Goal: Transaction & Acquisition: Purchase product/service

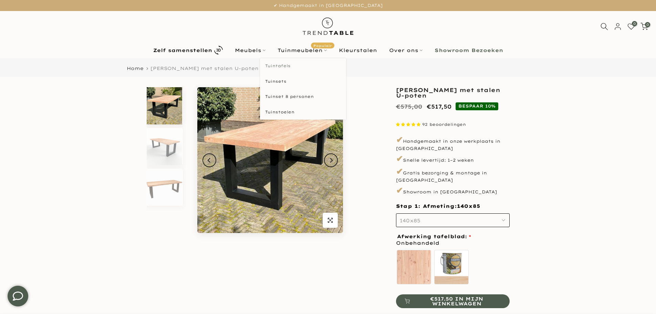
click at [290, 63] on link "Tuintafels" at bounding box center [303, 65] width 86 height 15
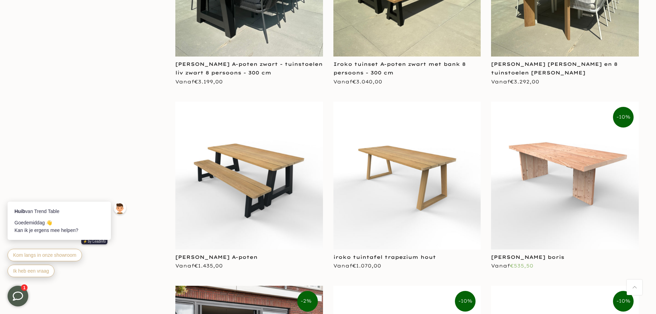
scroll to position [2409, 0]
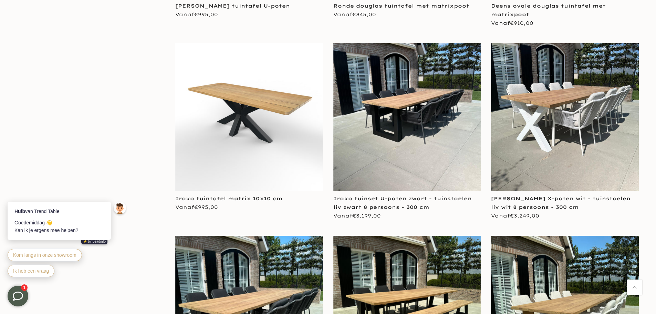
scroll to position [2065, 0]
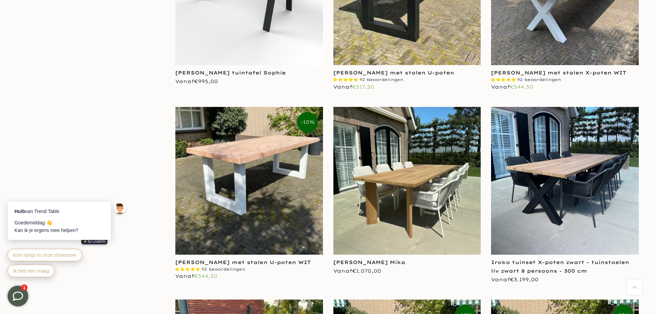
scroll to position [654, 0]
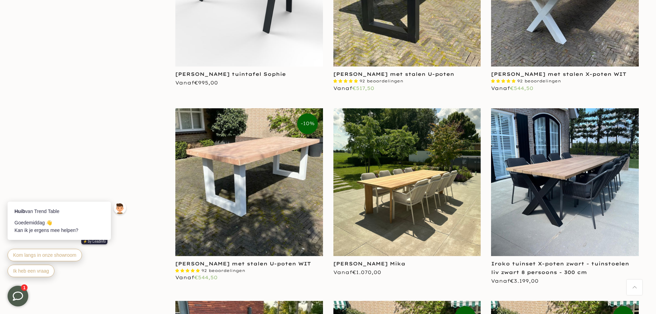
click at [414, 190] on img at bounding box center [407, 182] width 148 height 148
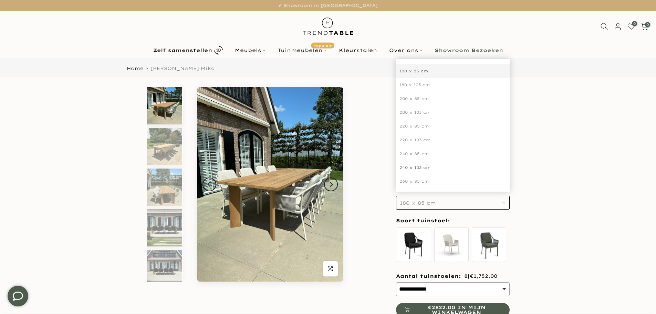
click at [427, 161] on div "240 x 103 cm" at bounding box center [453, 167] width 114 height 14
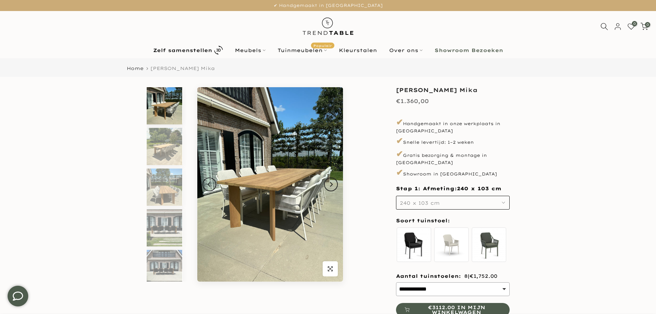
click at [376, 199] on div "**********" at bounding box center [327, 224] width 413 height 275
click at [155, 199] on img at bounding box center [164, 186] width 35 height 37
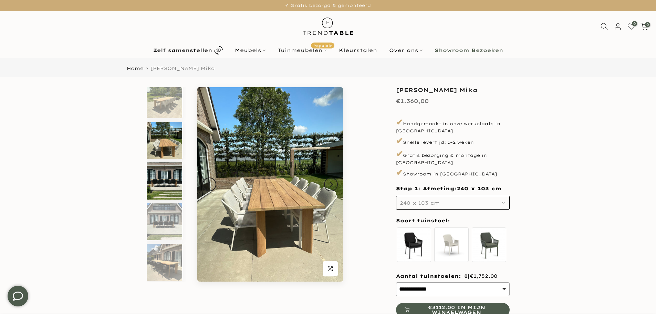
click at [171, 176] on img at bounding box center [164, 180] width 35 height 37
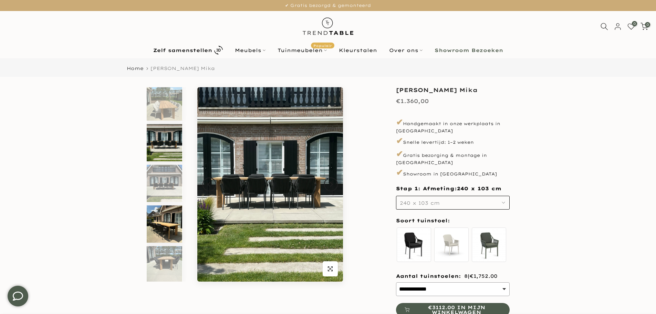
scroll to position [87, 0]
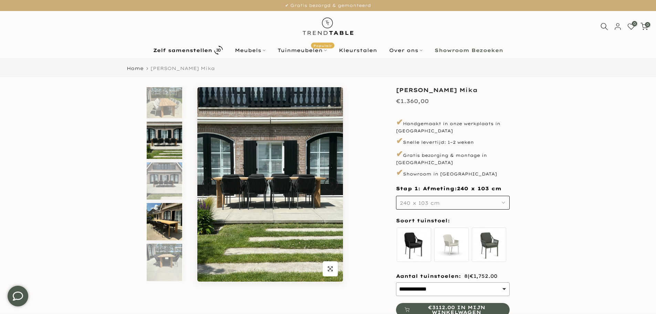
click at [166, 218] on img at bounding box center [164, 221] width 35 height 37
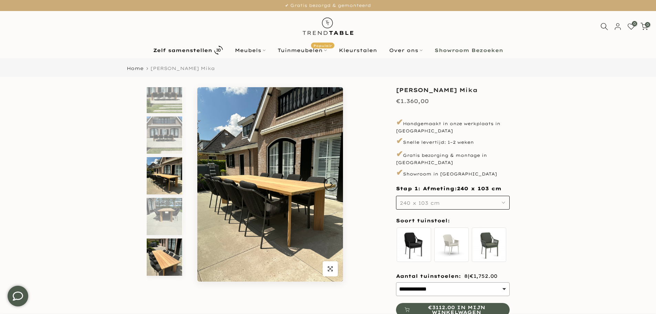
scroll to position [137, 0]
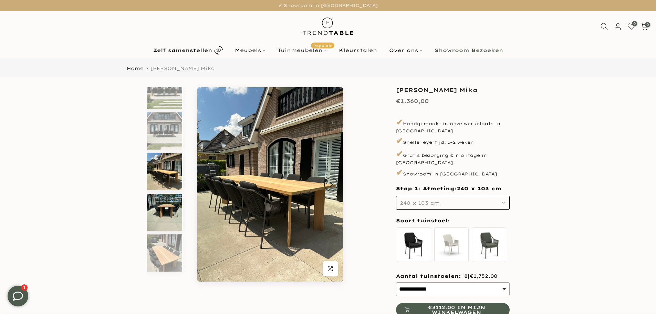
click at [168, 217] on img at bounding box center [164, 211] width 35 height 37
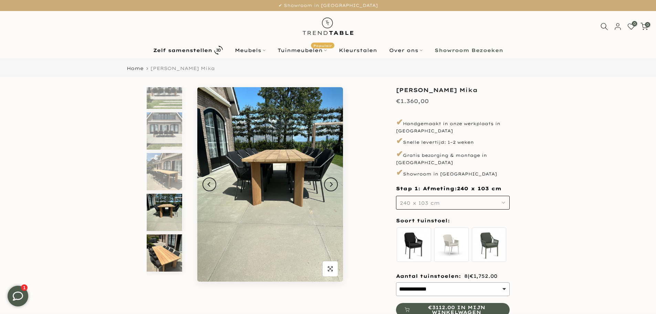
click at [166, 240] on img at bounding box center [164, 252] width 35 height 37
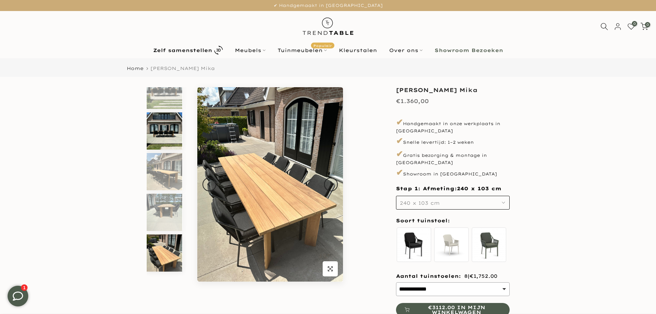
click at [175, 129] on img at bounding box center [164, 130] width 35 height 37
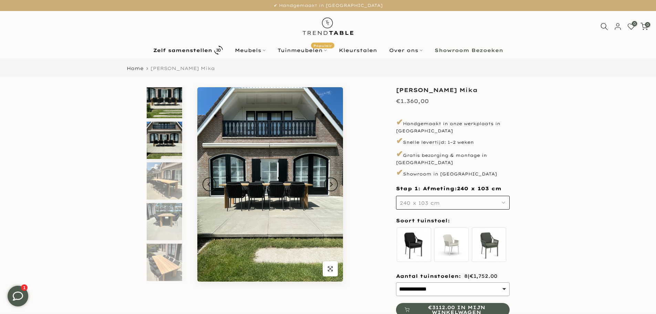
click at [173, 105] on img at bounding box center [164, 99] width 35 height 37
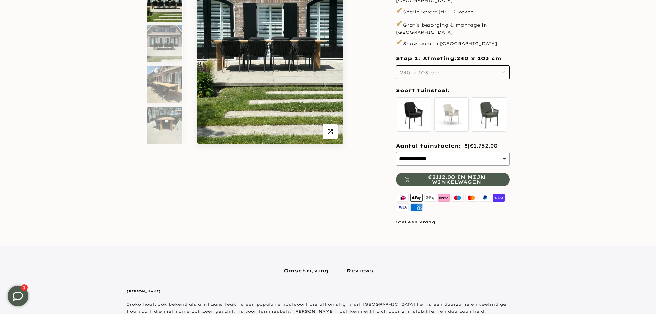
scroll to position [138, 0]
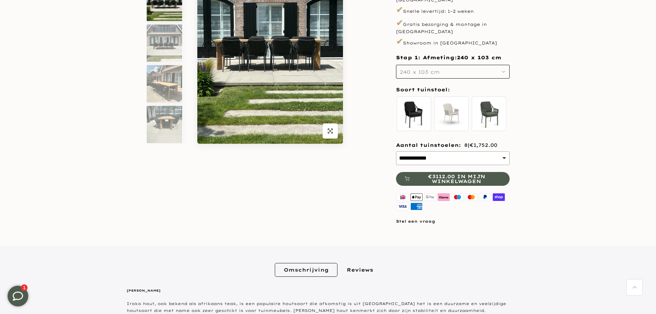
click at [432, 151] on select "**********" at bounding box center [453, 158] width 114 height 14
select select "*"
click at [396, 151] on select "**********" at bounding box center [453, 158] width 114 height 14
click at [522, 235] on section "**********" at bounding box center [328, 265] width 656 height 633
click at [592, 125] on section "**********" at bounding box center [328, 265] width 656 height 633
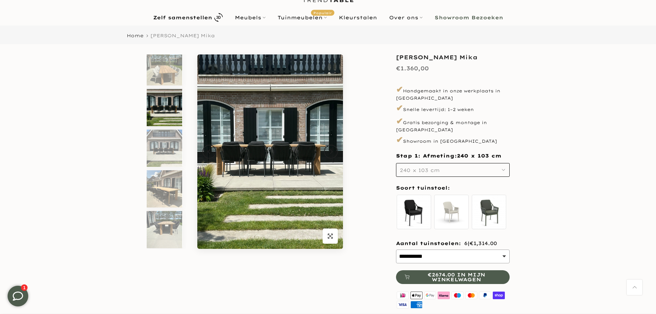
scroll to position [0, 0]
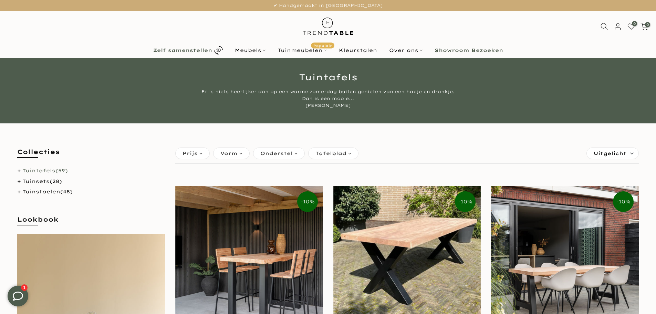
click at [179, 50] on b "Zelf samenstellen" at bounding box center [182, 50] width 59 height 5
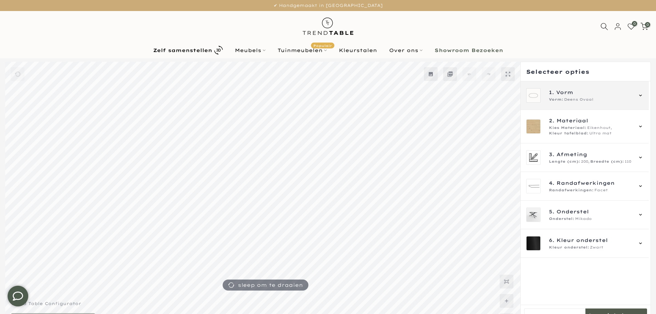
click at [532, 93] on img at bounding box center [533, 95] width 14 height 14
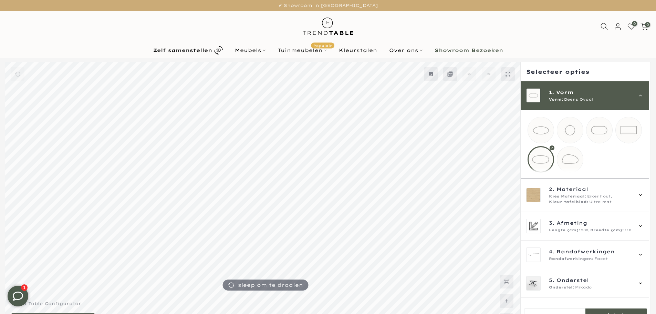
click at [541, 131] on mmq-loader at bounding box center [541, 130] width 26 height 26
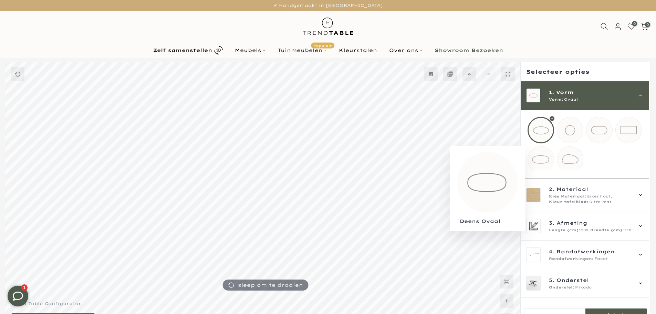
click at [545, 159] on mmq-loader at bounding box center [541, 159] width 26 height 26
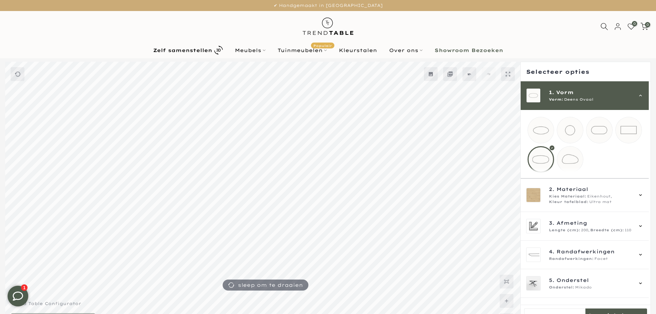
scroll to position [27, 0]
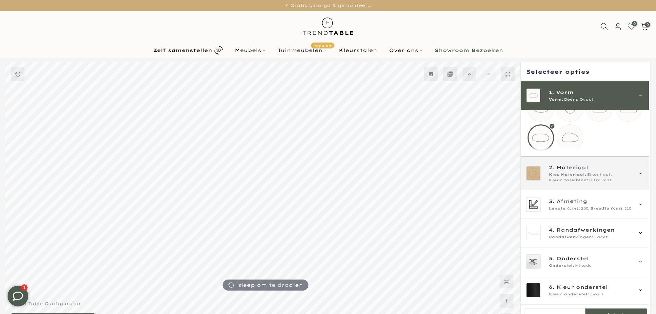
click at [576, 177] on span "Kleur tafelblad:" at bounding box center [569, 180] width 40 height 6
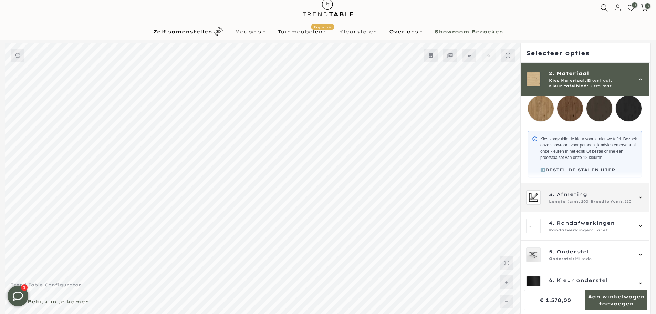
scroll to position [166, 0]
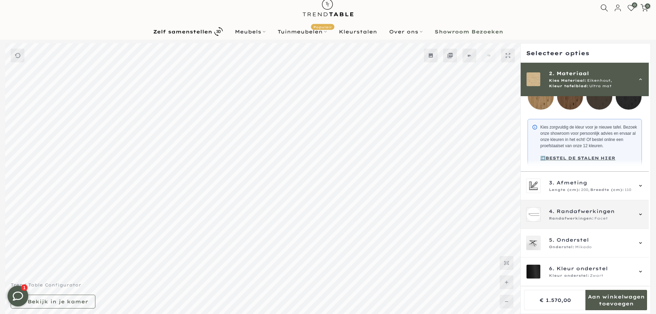
click at [578, 216] on span "Randafwerkingen:" at bounding box center [571, 218] width 45 height 6
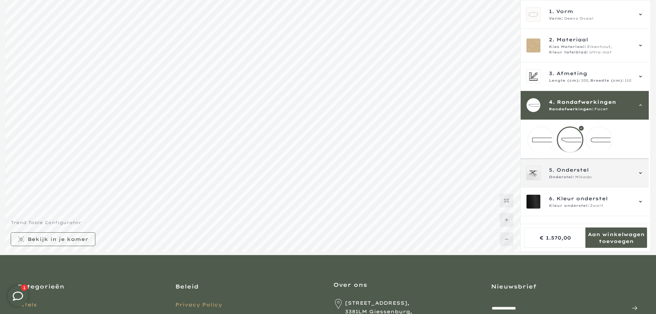
scroll to position [87, 0]
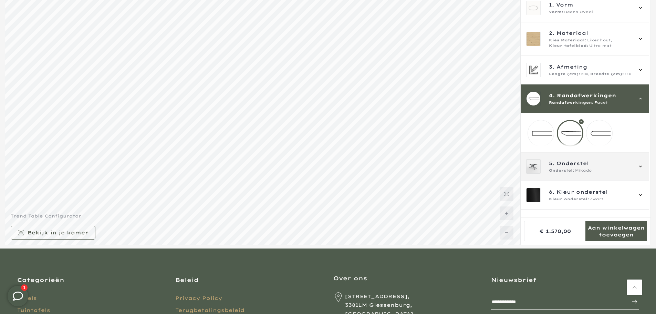
click at [571, 167] on span "Onderstel" at bounding box center [572, 163] width 32 height 8
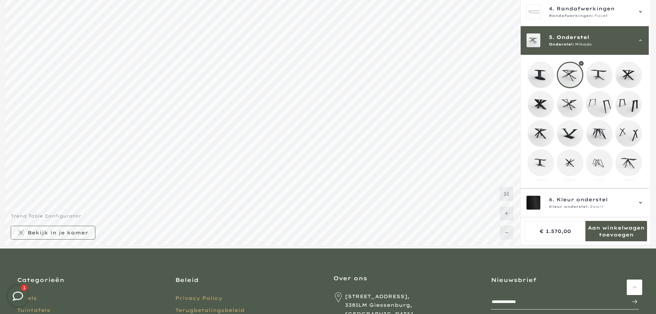
scroll to position [119, 0]
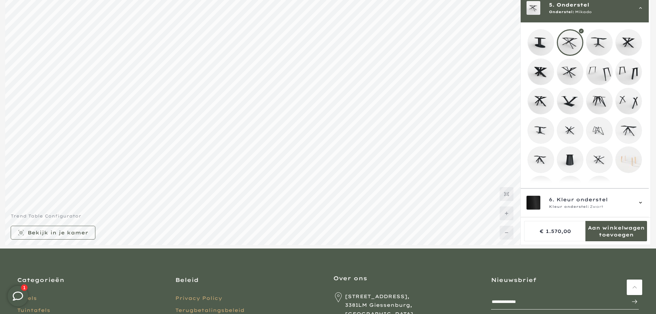
click at [565, 40] on div at bounding box center [569, 42] width 26 height 26
click at [577, 206] on span "Kleur onderstel:" at bounding box center [569, 207] width 40 height 6
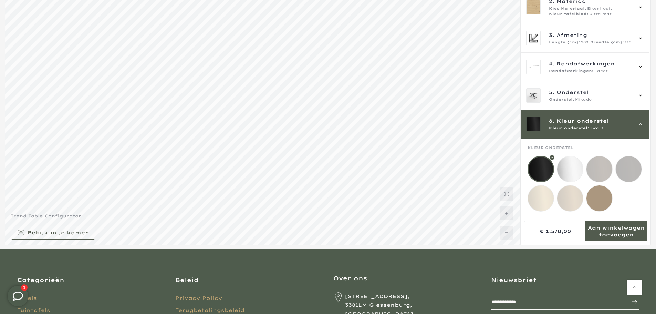
scroll to position [37, 0]
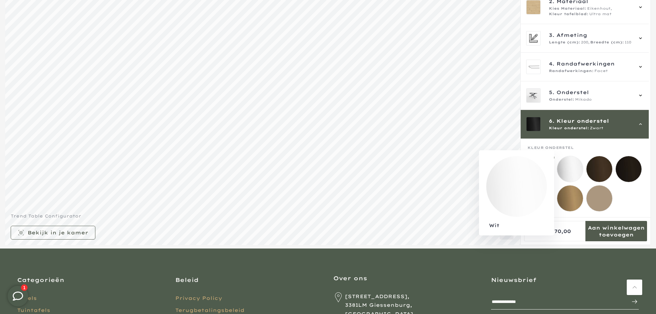
click at [569, 166] on mmq-loader at bounding box center [570, 169] width 26 height 26
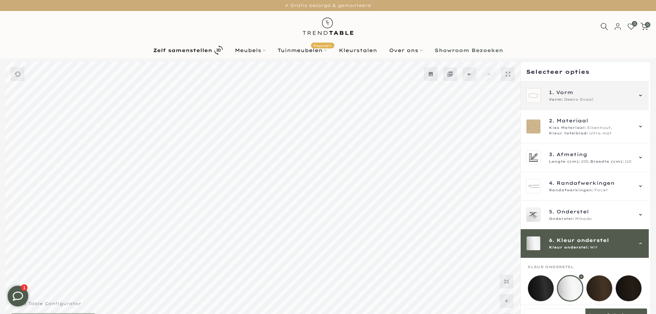
scroll to position [19, 0]
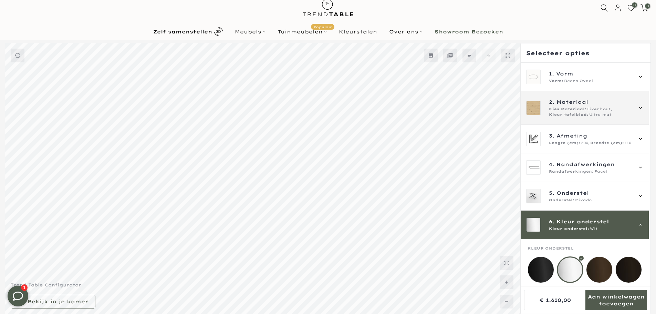
click at [560, 104] on span "Materiaal" at bounding box center [572, 102] width 32 height 8
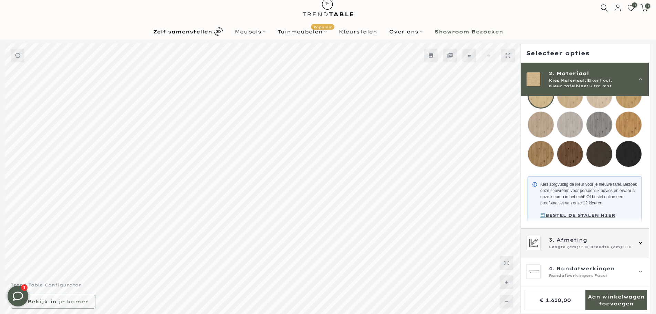
scroll to position [166, 0]
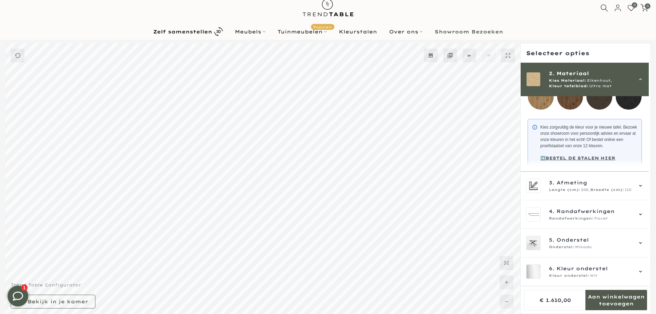
scroll to position [87, 0]
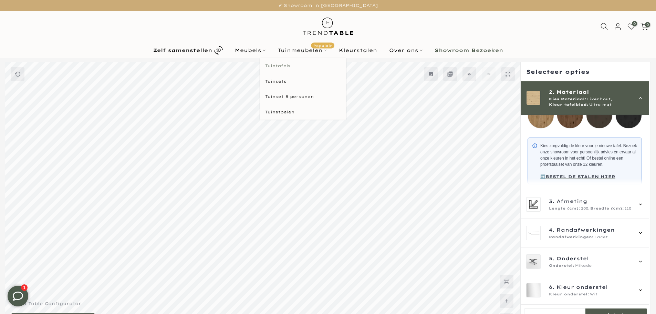
click at [287, 63] on link "Tuintafels" at bounding box center [303, 65] width 86 height 15
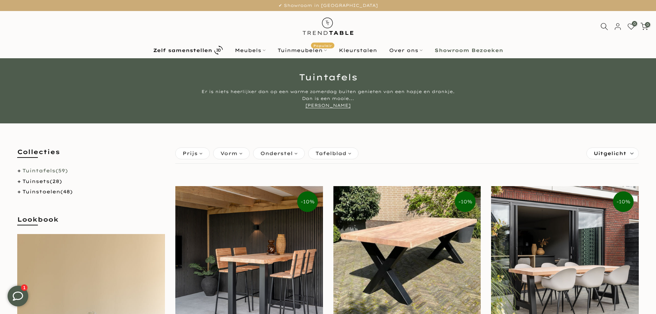
click at [343, 154] on span "Tafelblad" at bounding box center [330, 153] width 31 height 8
click at [270, 155] on span "Onderstel" at bounding box center [276, 153] width 32 height 8
click at [236, 156] on span "Vorm" at bounding box center [228, 153] width 17 height 8
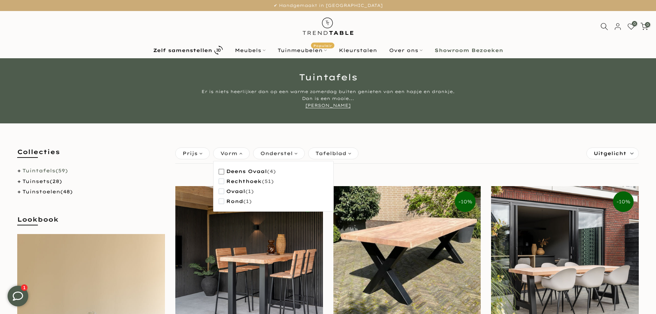
click at [238, 170] on span "Deens ovaal" at bounding box center [246, 171] width 41 height 6
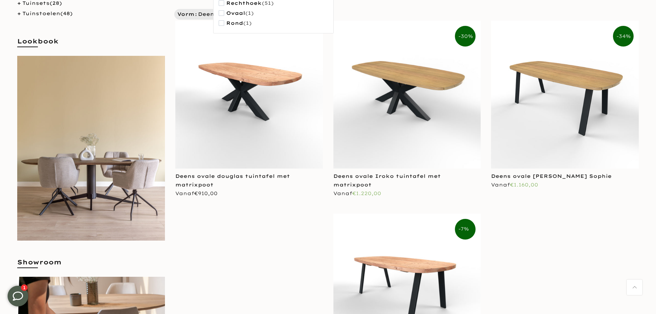
scroll to position [172, 0]
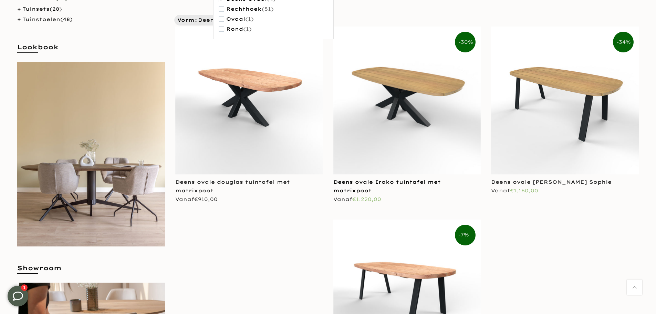
click at [426, 179] on link "Deens ovale Iroko tuintafel met matrixpoot" at bounding box center [386, 186] width 107 height 15
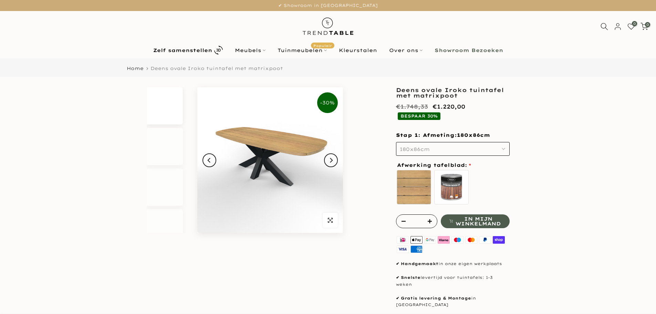
click at [421, 155] on button "180x86cm" at bounding box center [453, 149] width 114 height 14
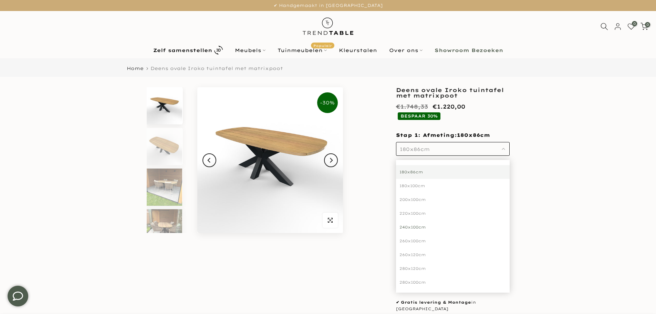
click at [419, 225] on div "240x100cm" at bounding box center [453, 227] width 114 height 14
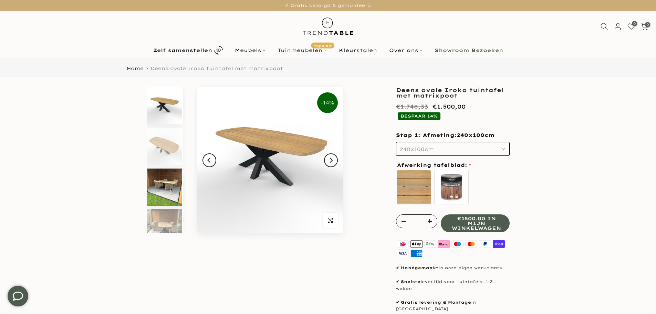
click at [161, 186] on img at bounding box center [164, 186] width 35 height 37
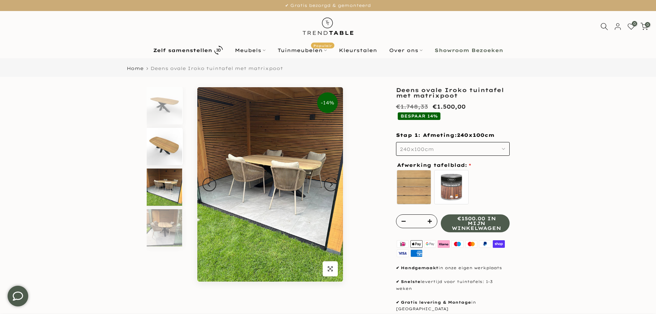
click at [161, 150] on img at bounding box center [164, 146] width 35 height 37
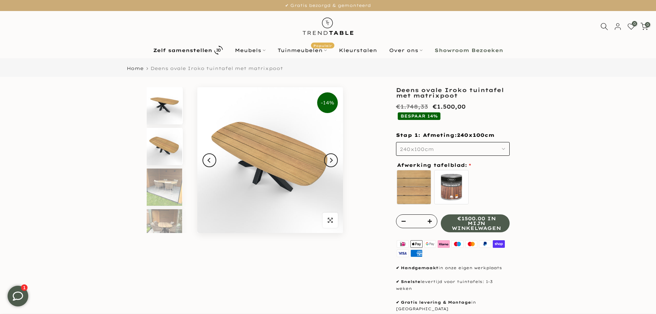
scroll to position [6, 0]
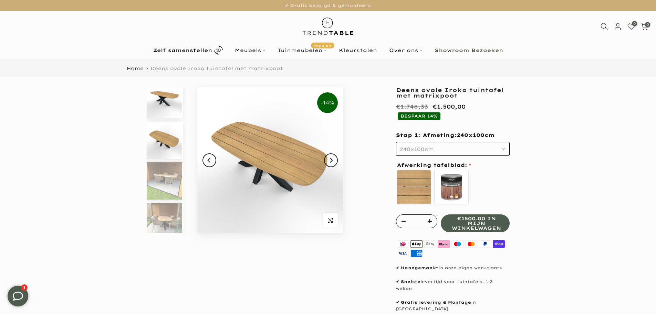
click at [164, 107] on img at bounding box center [164, 99] width 35 height 37
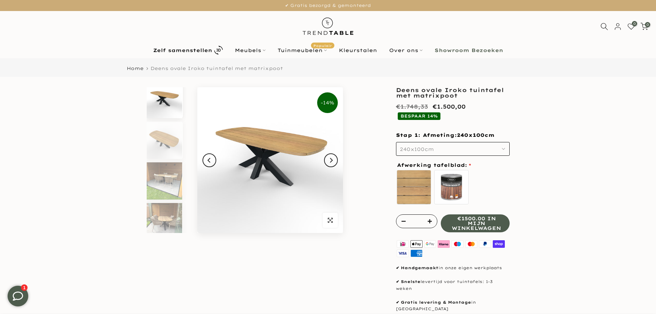
scroll to position [0, 0]
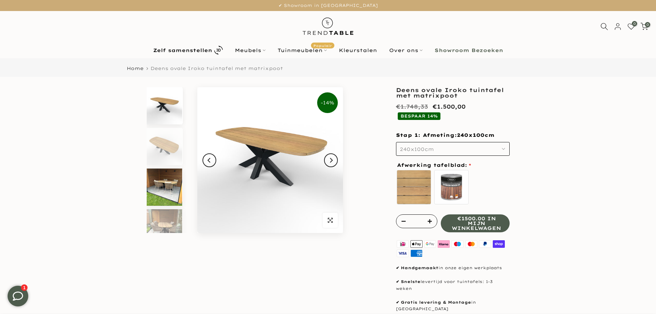
click at [167, 184] on img at bounding box center [164, 186] width 35 height 37
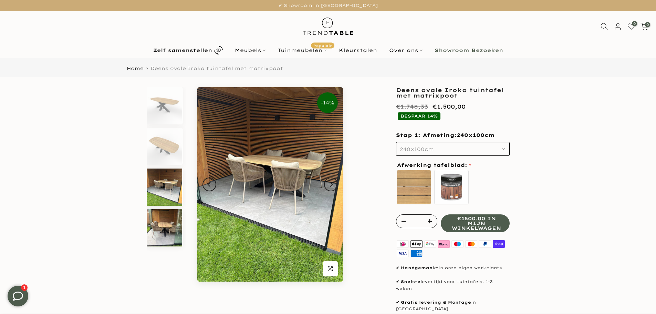
click at [175, 226] on img at bounding box center [164, 227] width 35 height 37
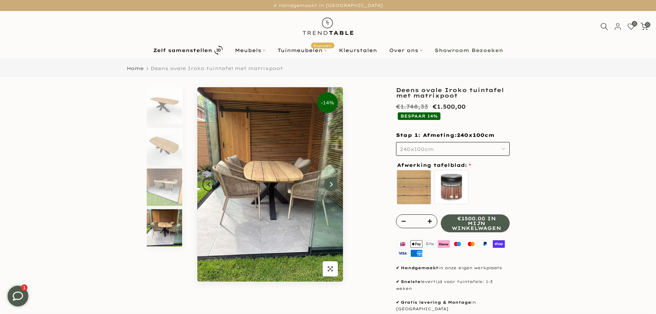
click at [330, 186] on icon "Next" at bounding box center [331, 184] width 3 height 5
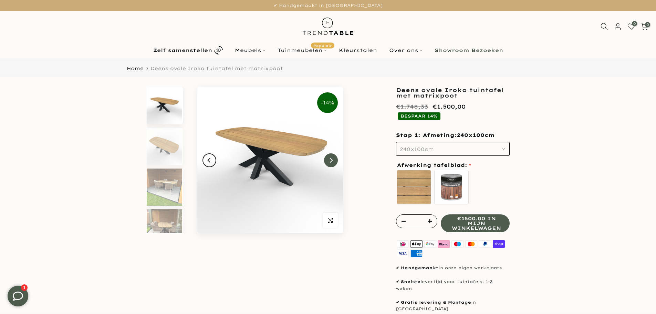
click at [331, 161] on icon "Next" at bounding box center [330, 160] width 5 height 6
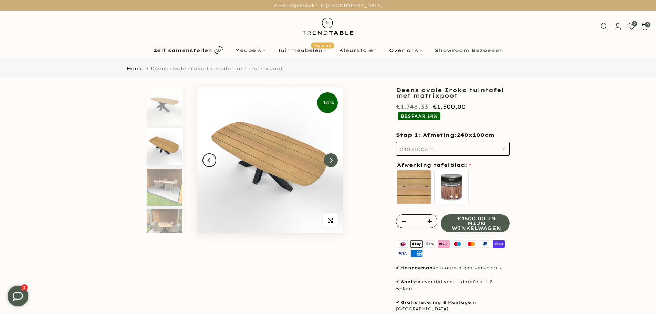
scroll to position [6, 0]
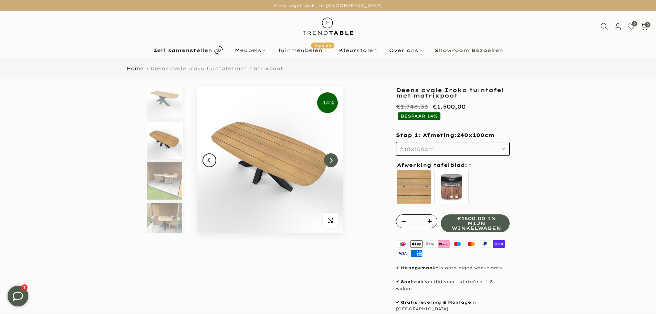
click at [331, 161] on icon "Next" at bounding box center [330, 160] width 5 height 6
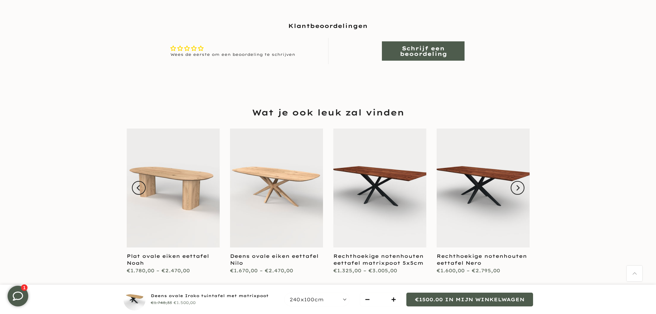
scroll to position [654, 0]
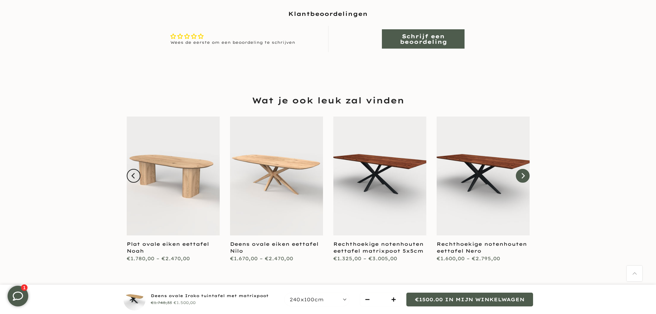
click at [522, 173] on icon "Next" at bounding box center [523, 176] width 6 height 6
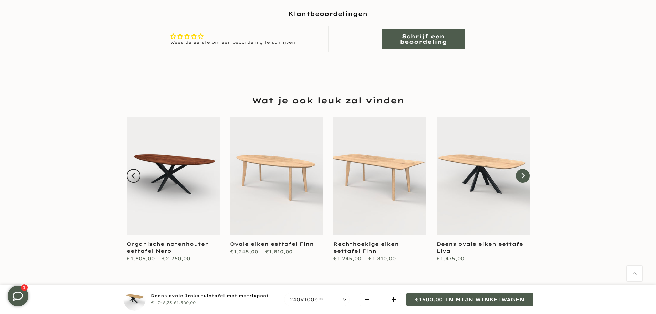
click at [525, 169] on button "Next" at bounding box center [523, 176] width 14 height 14
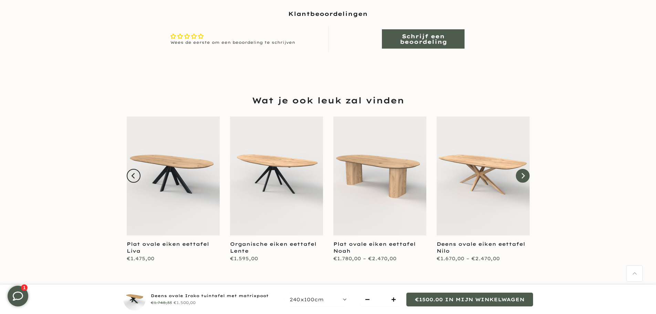
click at [519, 169] on button "Next" at bounding box center [523, 176] width 14 height 14
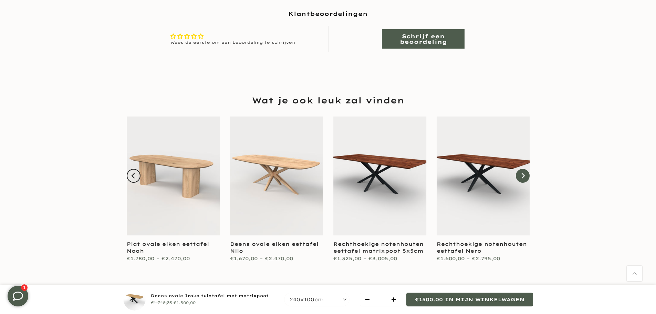
click at [521, 173] on icon "Next" at bounding box center [523, 176] width 6 height 6
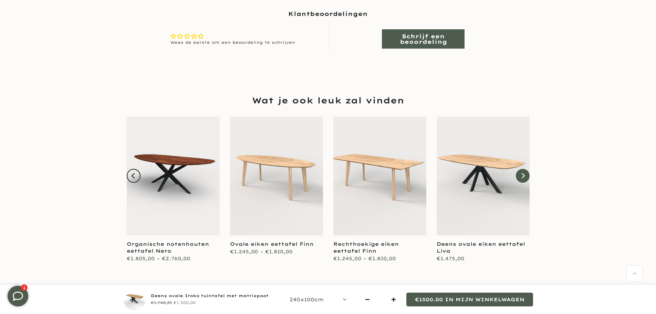
click at [522, 173] on icon "Next" at bounding box center [523, 176] width 6 height 6
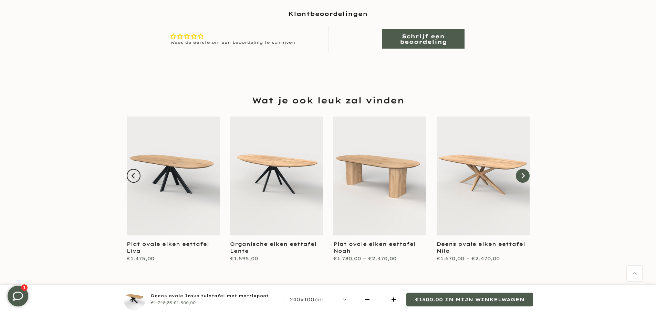
click at [522, 173] on icon "Next" at bounding box center [523, 176] width 6 height 6
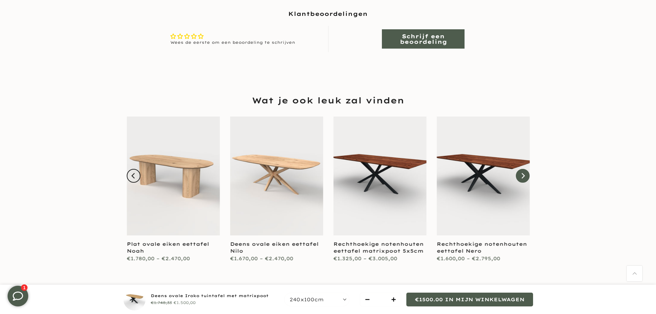
click at [522, 173] on icon "Next" at bounding box center [523, 176] width 6 height 6
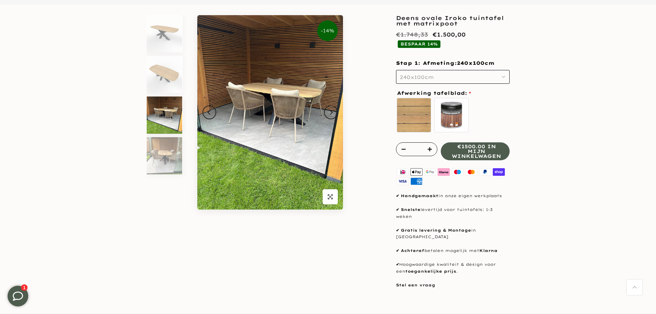
scroll to position [0, 0]
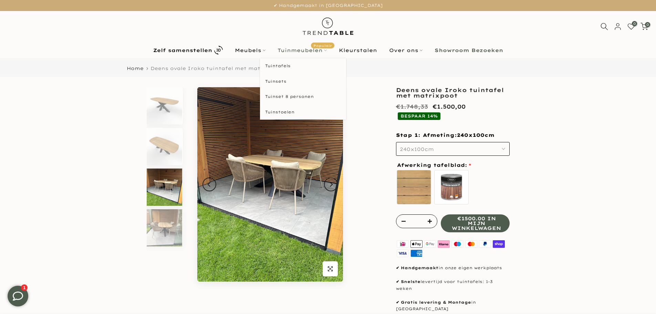
click at [301, 49] on link "Tuinmeubelen Populair" at bounding box center [301, 50] width 61 height 8
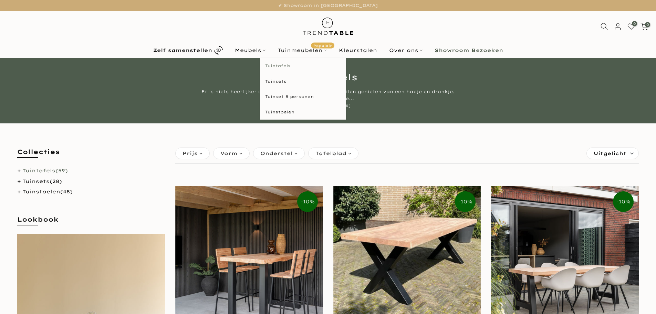
click at [281, 66] on link "Tuintafels" at bounding box center [303, 65] width 86 height 15
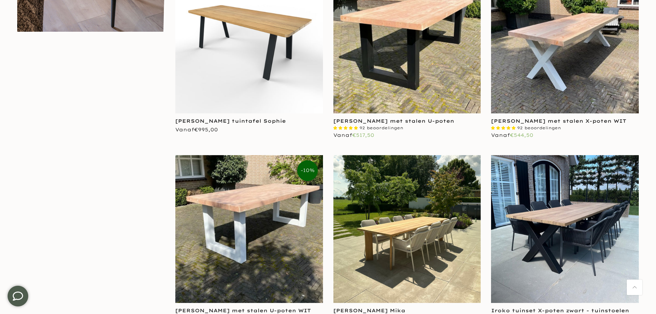
scroll to position [654, 0]
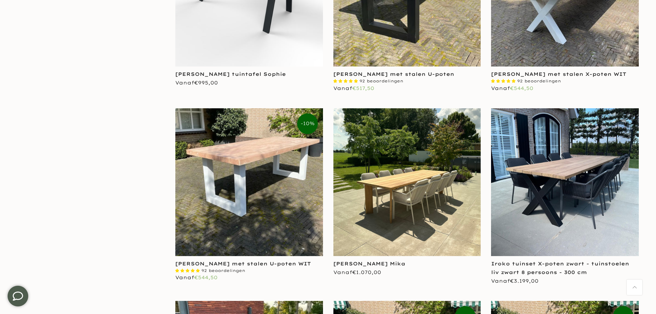
click at [382, 182] on img at bounding box center [407, 182] width 148 height 148
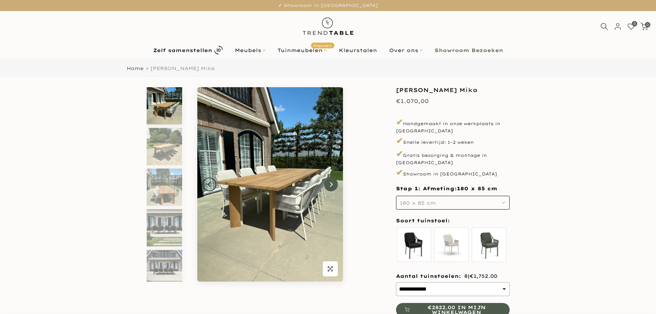
click at [331, 187] on icon "Next" at bounding box center [330, 184] width 5 height 6
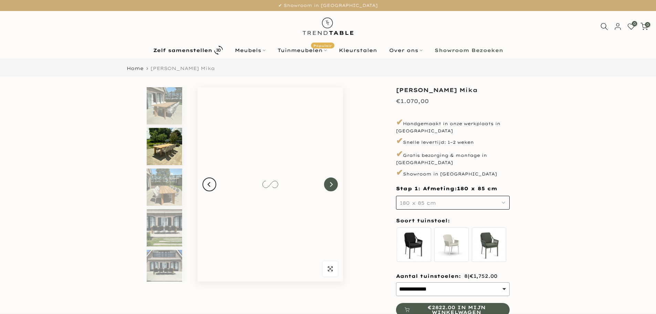
scroll to position [6, 0]
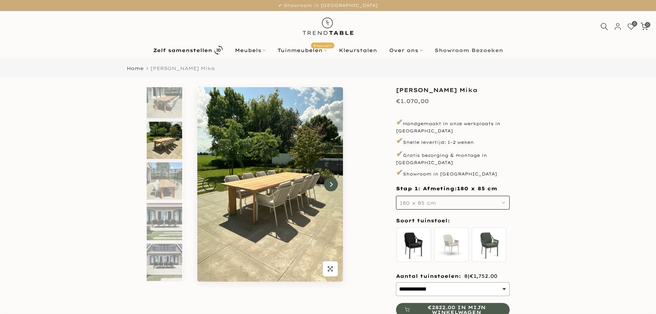
click at [331, 187] on icon "Next" at bounding box center [330, 184] width 5 height 6
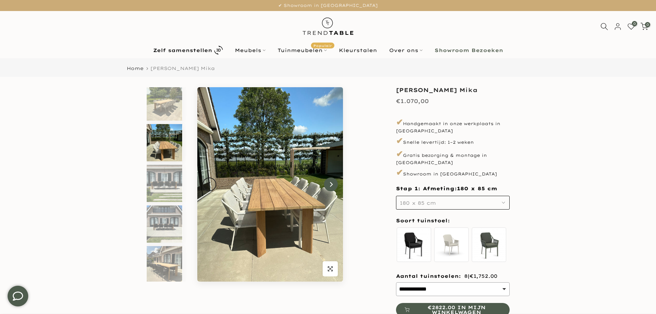
scroll to position [47, 0]
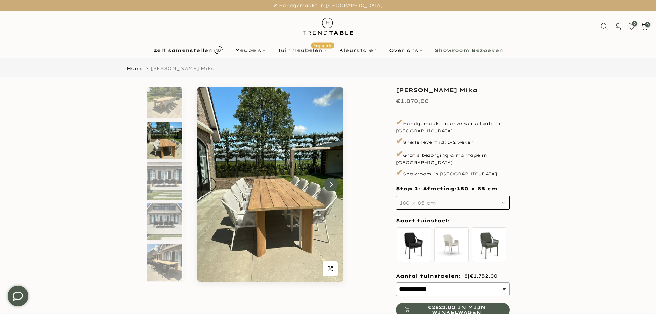
click at [333, 187] on icon "Next" at bounding box center [330, 184] width 5 height 6
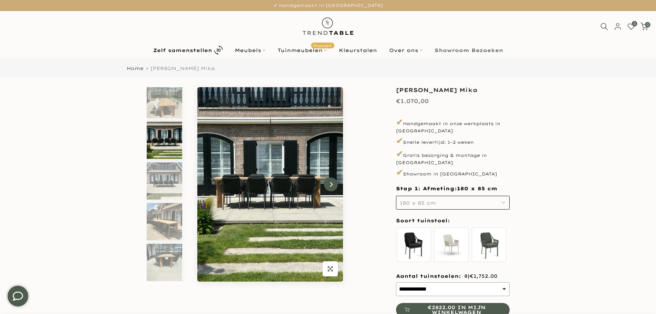
click at [333, 187] on icon "Next" at bounding box center [330, 184] width 5 height 6
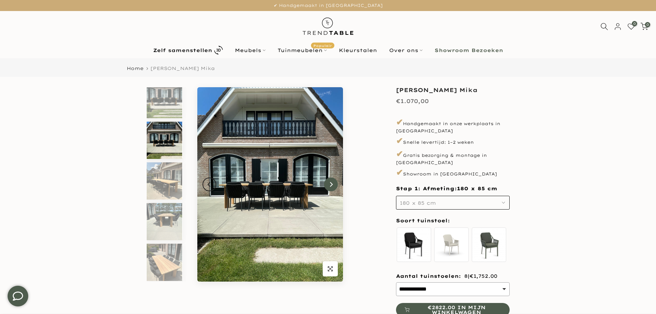
click at [333, 187] on icon "Next" at bounding box center [330, 184] width 5 height 6
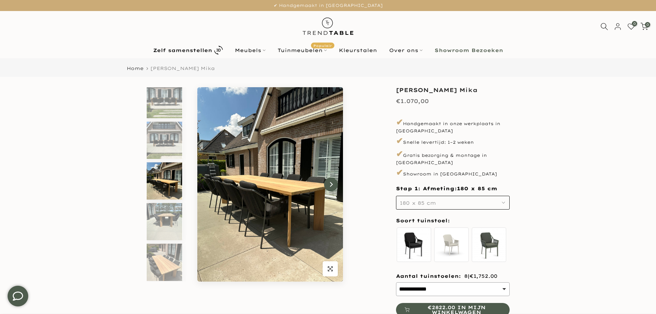
scroll to position [137, 0]
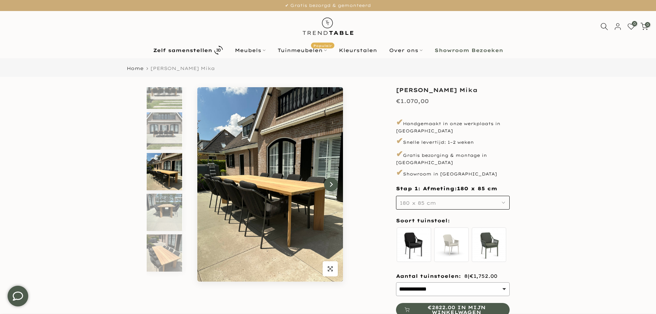
click at [333, 187] on icon "Next" at bounding box center [330, 184] width 5 height 6
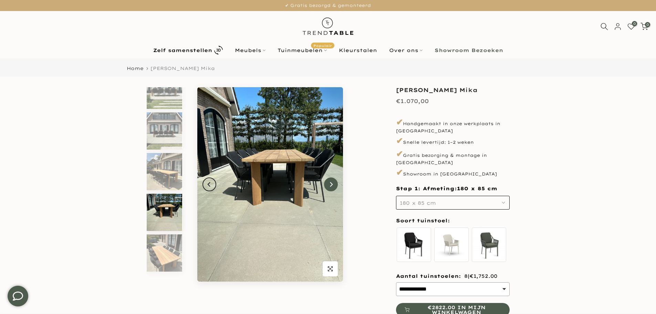
click at [333, 187] on icon "Next" at bounding box center [330, 184] width 5 height 6
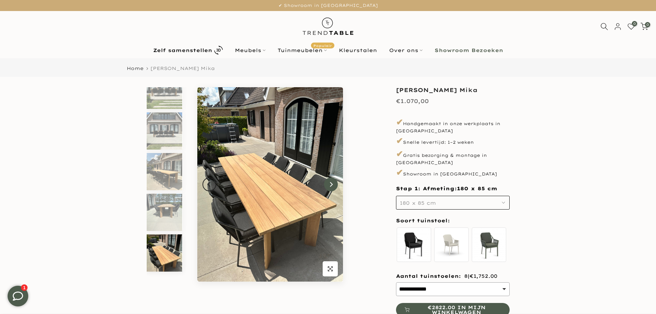
click at [333, 187] on icon "Next" at bounding box center [330, 184] width 5 height 6
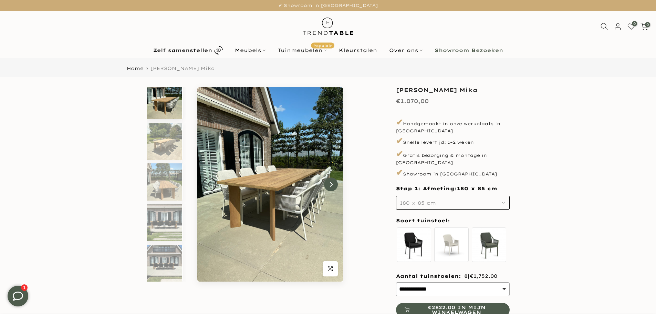
scroll to position [0, 0]
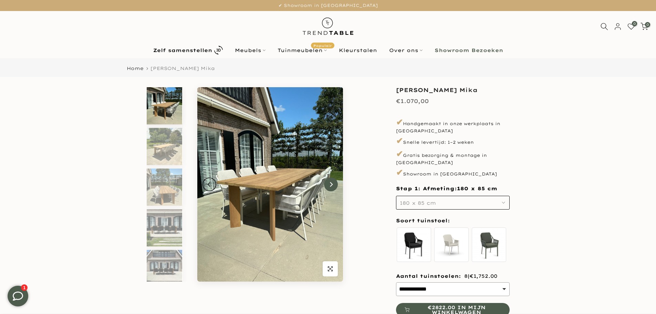
click at [333, 187] on icon "Next" at bounding box center [330, 184] width 5 height 6
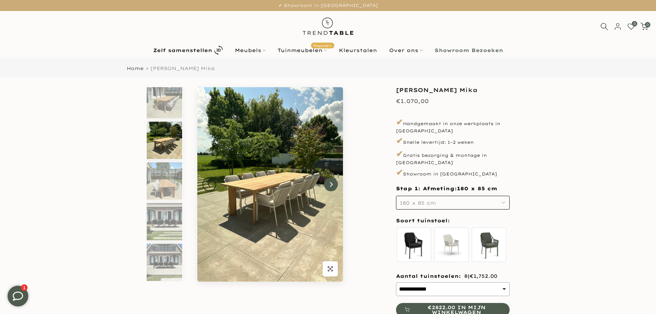
click at [333, 187] on icon "Next" at bounding box center [330, 184] width 5 height 6
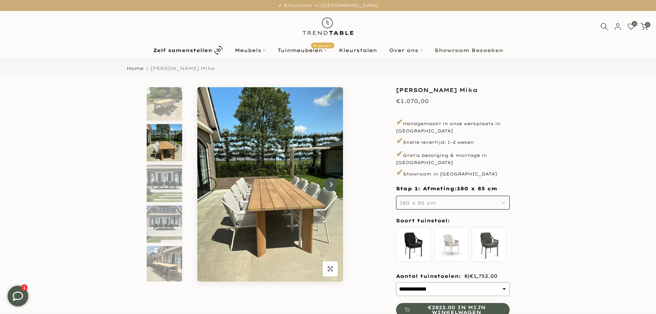
scroll to position [47, 0]
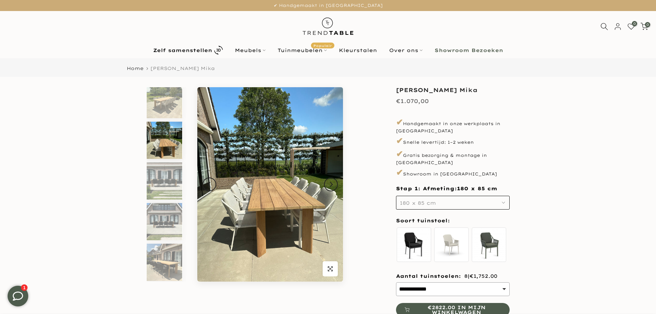
click at [431, 200] on span "180 x 85 cm" at bounding box center [418, 203] width 36 height 6
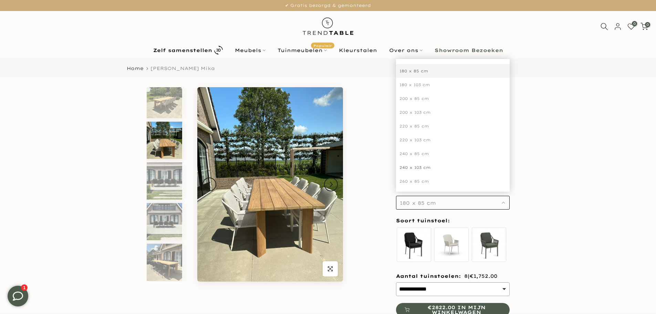
scroll to position [34, 0]
click at [418, 153] on div "260 x 103 cm" at bounding box center [453, 160] width 114 height 14
